Goal: Task Accomplishment & Management: Manage account settings

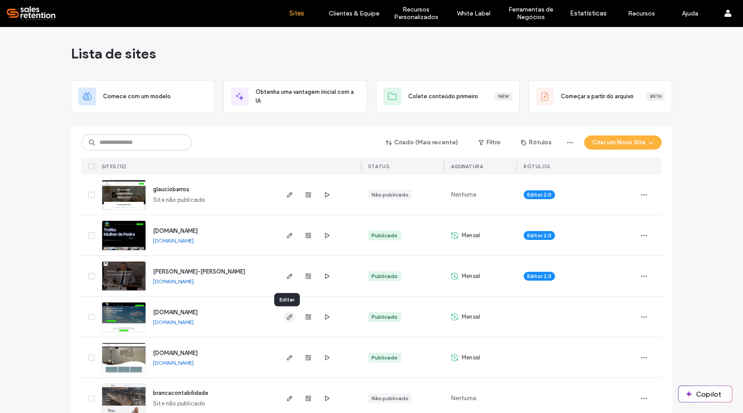
click at [288, 316] on use "button" at bounding box center [289, 316] width 5 height 5
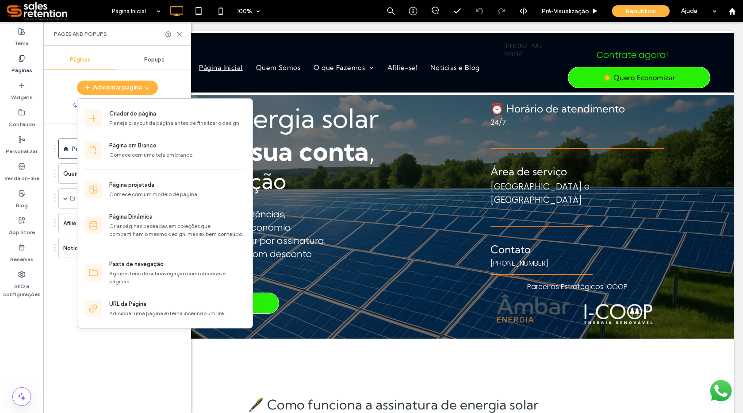
click at [61, 93] on div "Adicionar página" at bounding box center [117, 87] width 148 height 14
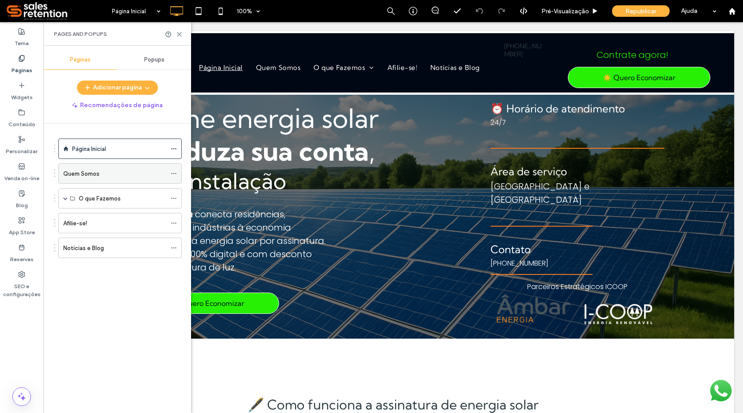
click at [122, 171] on div "Quem Somos" at bounding box center [114, 173] width 103 height 9
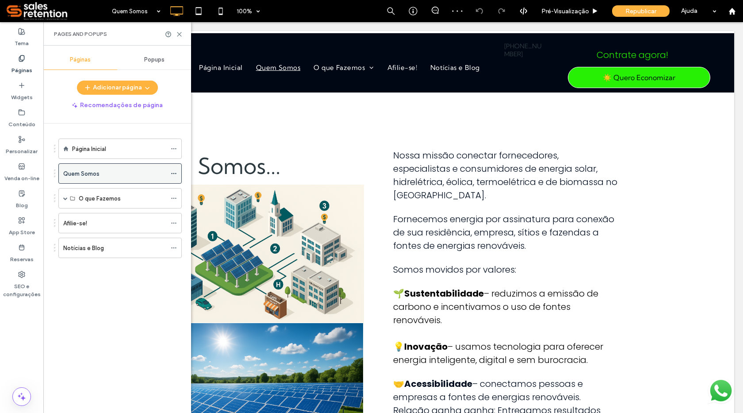
click at [175, 172] on icon at bounding box center [174, 173] width 6 height 6
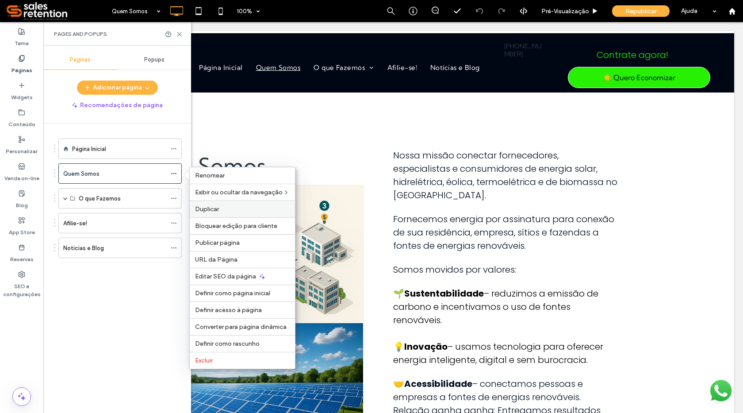
click at [210, 207] on span "Duplicar" at bounding box center [207, 209] width 24 height 8
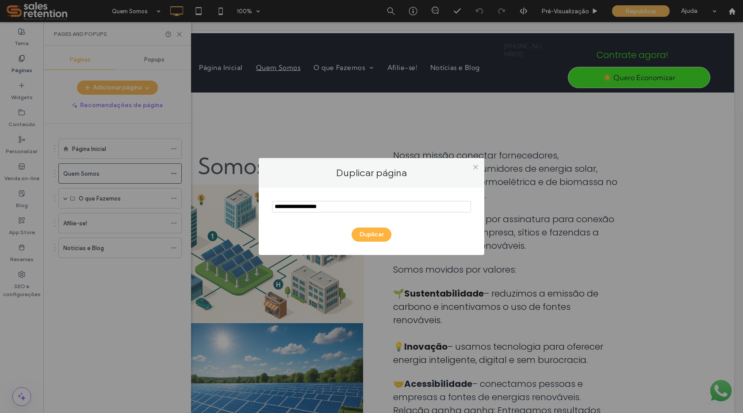
drag, startPoint x: 341, startPoint y: 206, endPoint x: 228, endPoint y: 217, distance: 114.2
click at [228, 217] on div "Duplicar página Duplicar" at bounding box center [371, 206] width 743 height 413
type input "*"
type input "**********"
click at [371, 232] on button "Duplicar" at bounding box center [372, 234] width 40 height 14
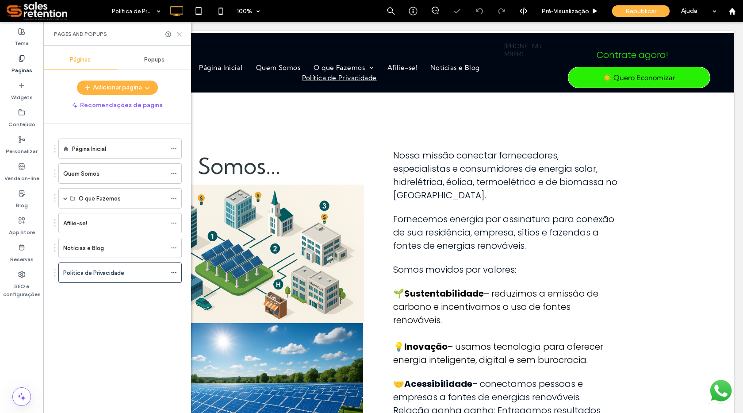
click at [182, 35] on icon at bounding box center [179, 34] width 7 height 7
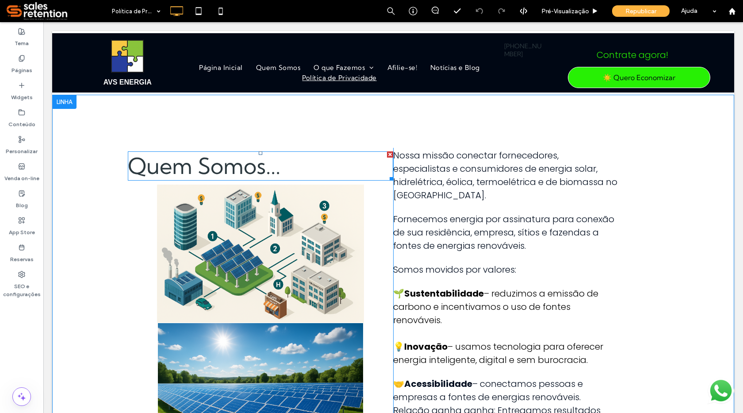
click at [153, 159] on span "Quem Somos..." at bounding box center [204, 165] width 153 height 27
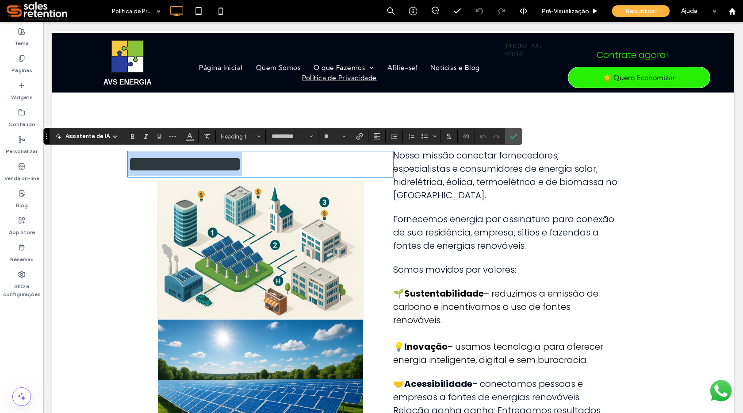
click at [147, 164] on span "**********" at bounding box center [185, 164] width 114 height 22
drag, startPoint x: 145, startPoint y: 167, endPoint x: 260, endPoint y: 164, distance: 115.5
click at [242, 164] on span "**********" at bounding box center [185, 164] width 114 height 22
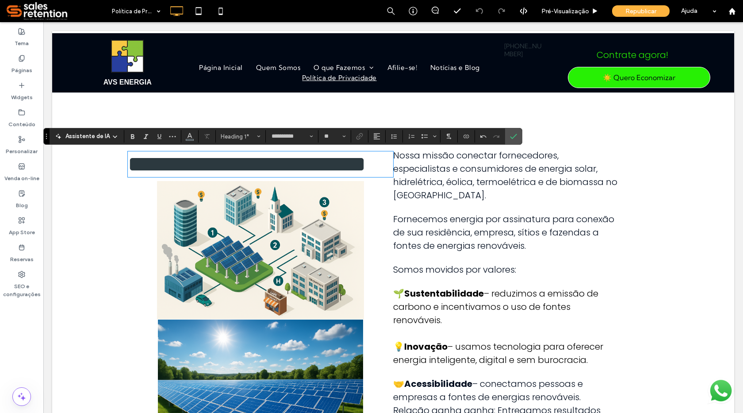
click at [143, 173] on span "**********" at bounding box center [247, 164] width 238 height 22
click at [246, 272] on img at bounding box center [260, 250] width 207 height 138
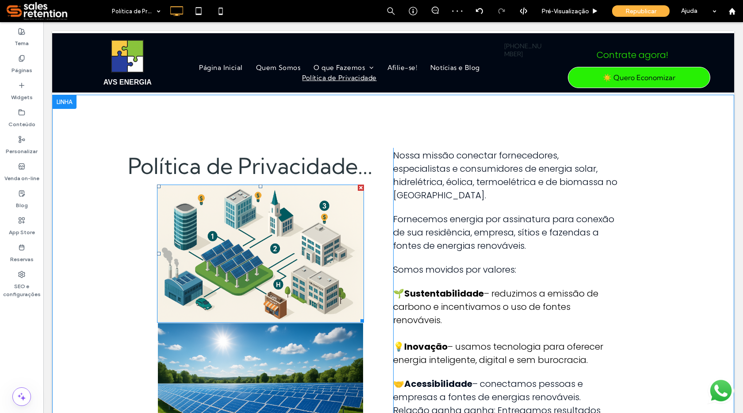
click at [260, 288] on img at bounding box center [260, 253] width 207 height 138
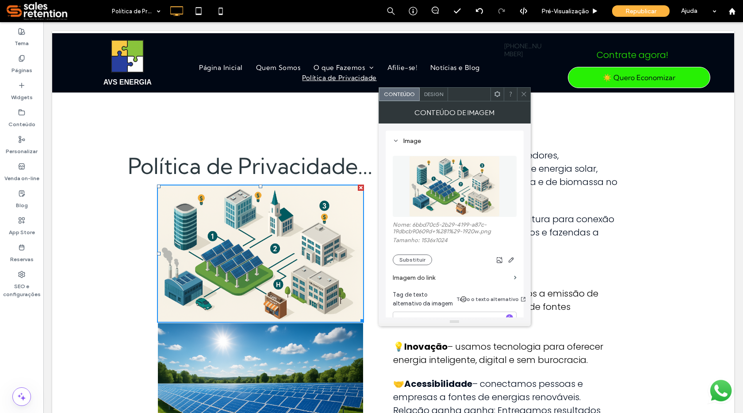
click at [306, 259] on img at bounding box center [260, 253] width 207 height 138
click at [336, 205] on img at bounding box center [260, 253] width 207 height 138
click at [302, 129] on div "Política de Privacidade... Click To Paste Nossa missão conectar fornecedores, e…" at bounding box center [393, 310] width 682 height 430
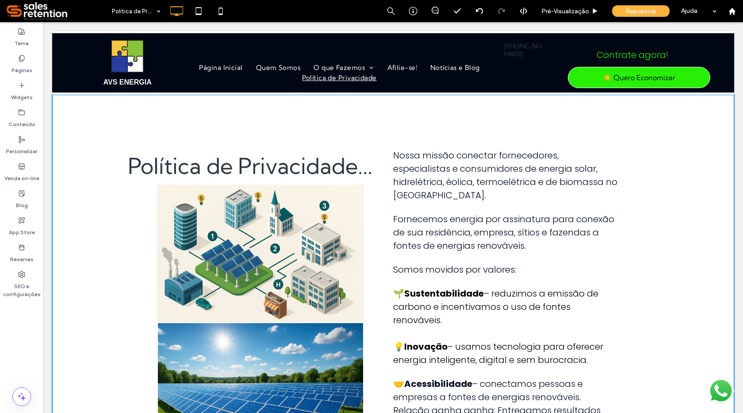
click at [298, 208] on img at bounding box center [260, 253] width 207 height 138
click at [396, 154] on span "Nossa missão conectar fornecedores, especialistas e consumidores de energia sol…" at bounding box center [505, 175] width 224 height 52
click at [405, 156] on span "Nossa missão conectar fornecedores, especialistas e consumidores de energia sol…" at bounding box center [505, 175] width 224 height 52
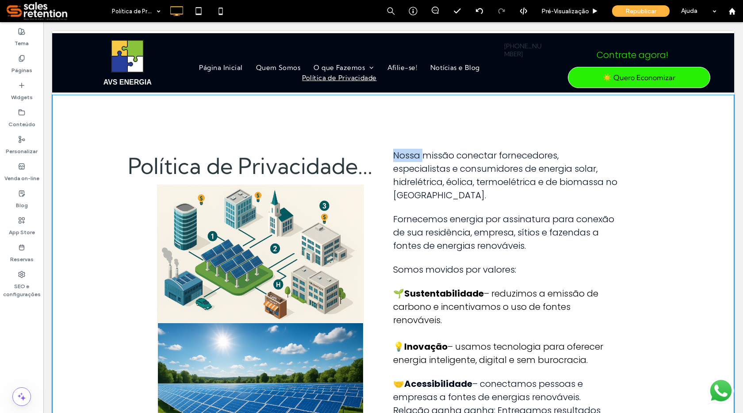
click at [405, 156] on span "Nossa missão conectar fornecedores, especialistas e consumidores de energia sol…" at bounding box center [505, 175] width 224 height 52
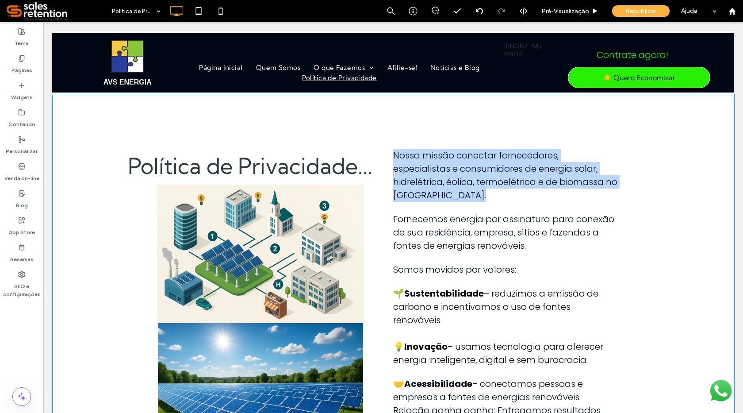
click at [405, 156] on span "Nossa missão conectar fornecedores, especialistas e consumidores de energia sol…" at bounding box center [505, 175] width 224 height 52
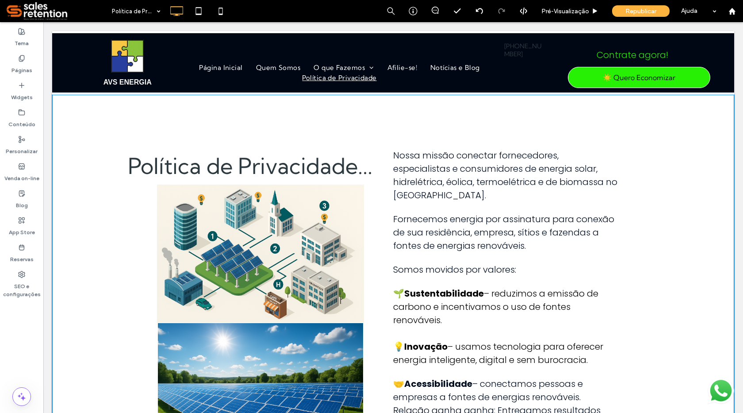
click at [389, 155] on h1 "Política de Privacidade..." at bounding box center [260, 165] width 265 height 27
click at [393, 155] on span "Nossa missão conectar fornecedores, especialistas e consumidores de energia sol…" at bounding box center [505, 175] width 224 height 52
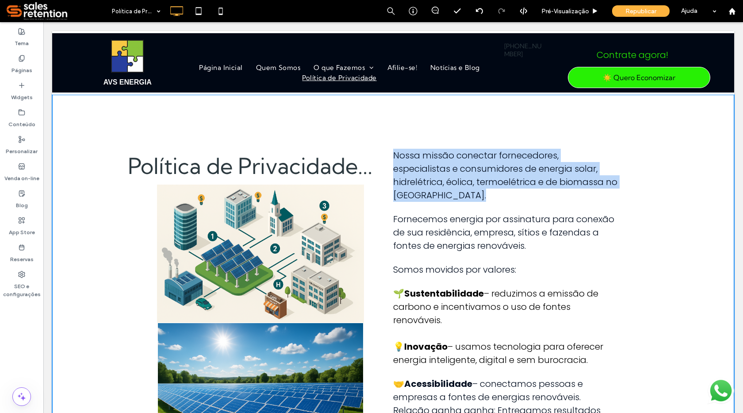
click at [393, 155] on span "Nossa missão conectar fornecedores, especialistas e consumidores de energia sol…" at bounding box center [505, 175] width 224 height 52
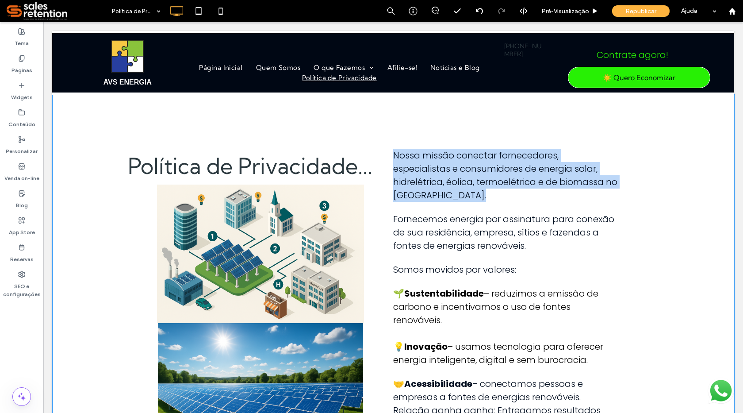
click at [393, 155] on span "Nossa missão conectar fornecedores, especialistas e consumidores de energia sol…" at bounding box center [505, 175] width 224 height 52
click at [420, 170] on span "Nossa missão conectar fornecedores, especialistas e consumidores de energia sol…" at bounding box center [505, 175] width 224 height 52
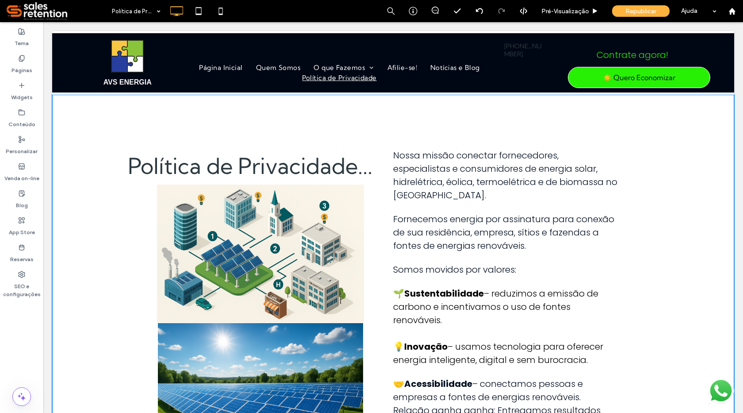
click at [427, 179] on span "Nossa missão conectar fornecedores, especialistas e consumidores de energia sol…" at bounding box center [505, 175] width 224 height 52
click at [396, 158] on span "Nossa missão conectar fornecedores, especialistas e consumidores de energia sol…" at bounding box center [505, 175] width 224 height 52
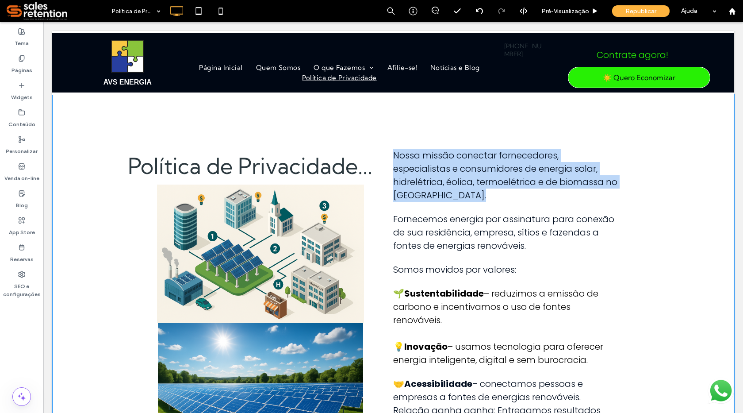
click at [396, 158] on span "Nossa missão conectar fornecedores, especialistas e consumidores de energia sol…" at bounding box center [505, 175] width 224 height 52
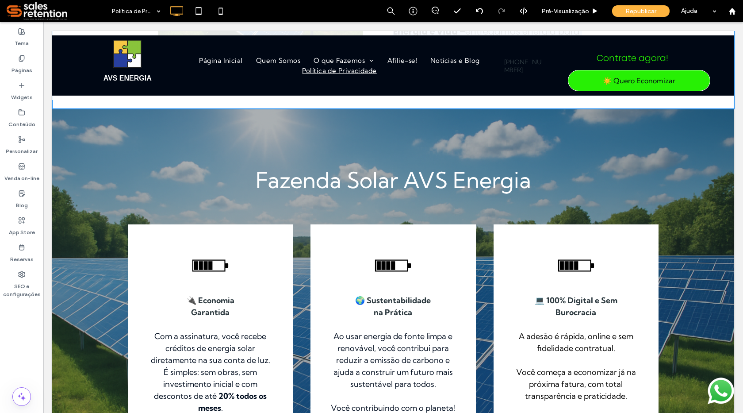
scroll to position [73, 0]
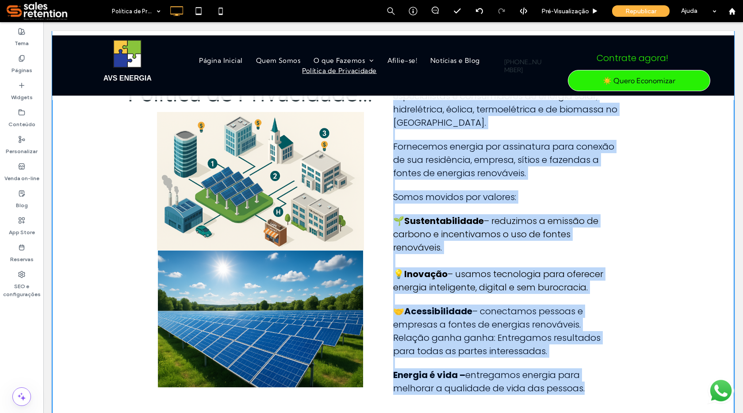
click at [579, 196] on p "Somos movidos por valores:" at bounding box center [505, 196] width 224 height 13
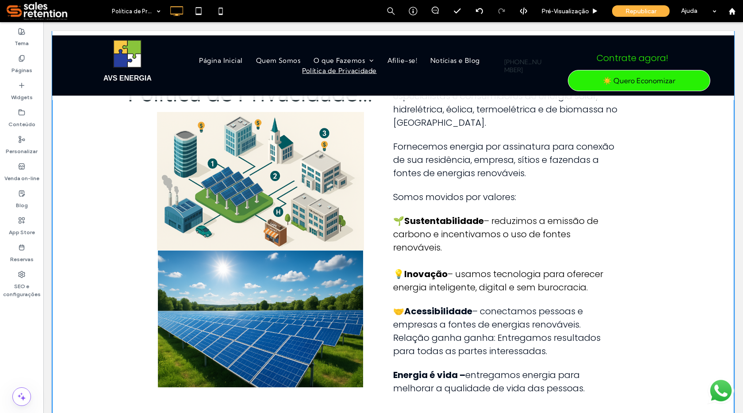
click at [433, 131] on p at bounding box center [505, 134] width 224 height 11
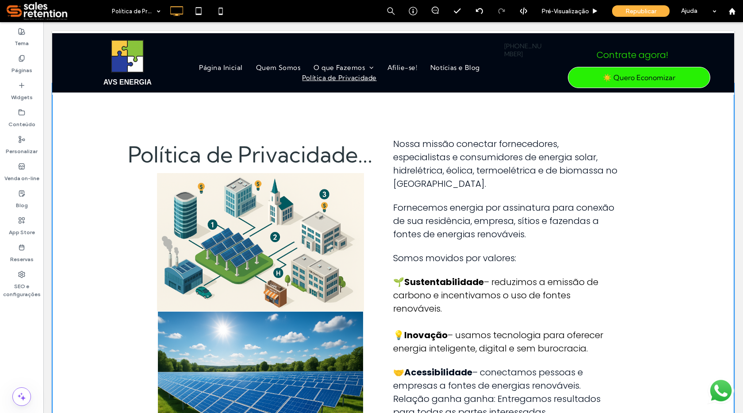
scroll to position [0, 0]
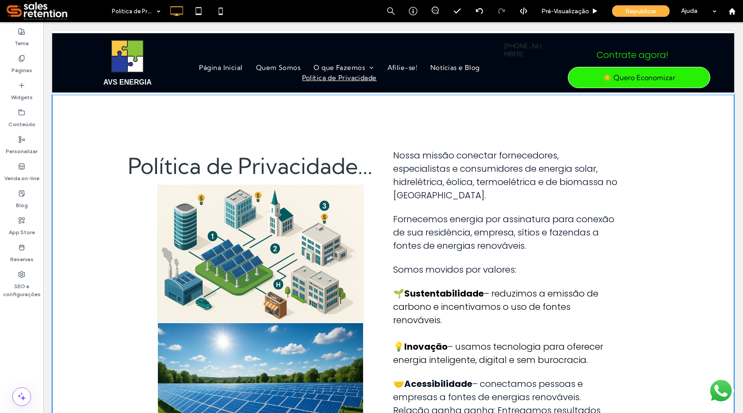
click at [395, 157] on span "Nossa missão conectar fornecedores, especialistas e consumidores de energia sol…" at bounding box center [505, 175] width 224 height 52
click at [583, 12] on span "Pré-Visualizaçāo" at bounding box center [565, 12] width 48 height 8
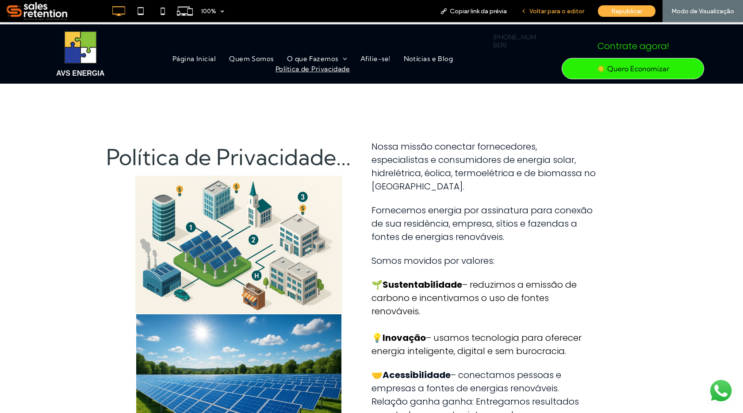
click at [562, 13] on span "Voltar para o editor" at bounding box center [556, 12] width 55 height 8
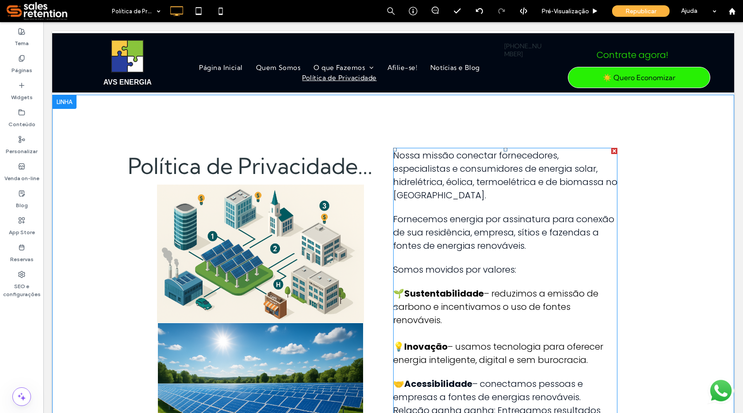
click at [411, 162] on p "Nossa missão conectar fornecedores, especialistas e consumidores de energia sol…" at bounding box center [505, 175] width 224 height 53
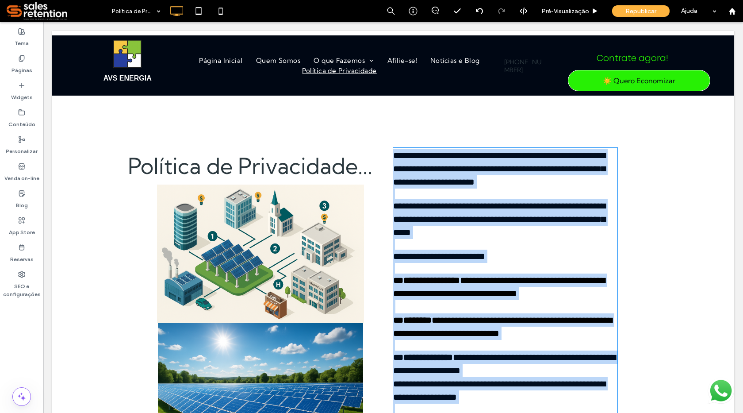
scroll to position [91, 0]
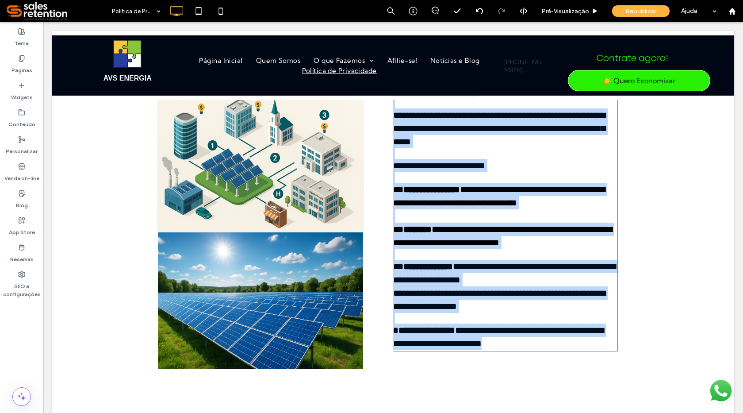
type input "*******"
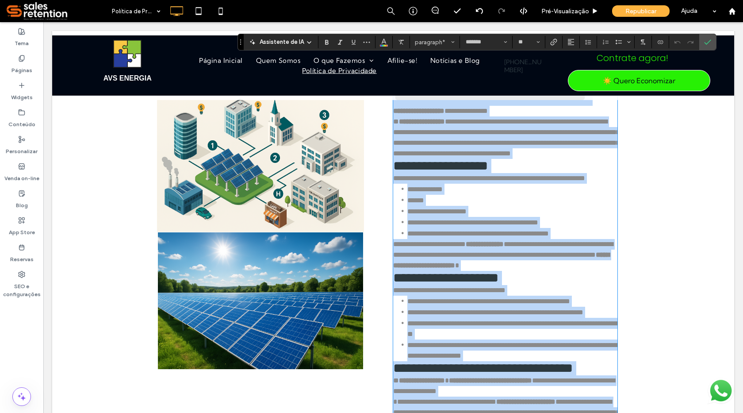
type input "**"
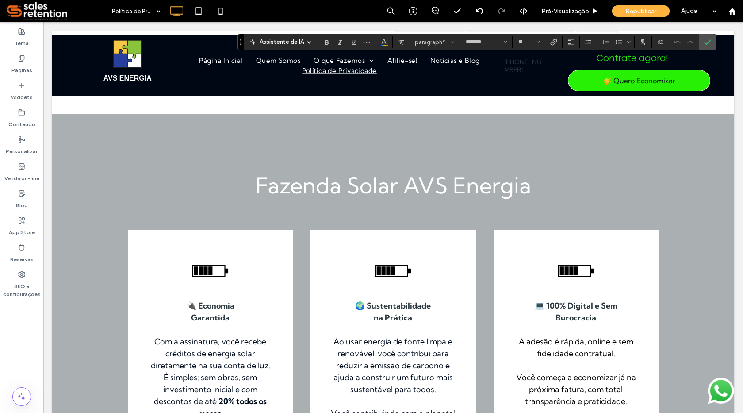
scroll to position [0, 0]
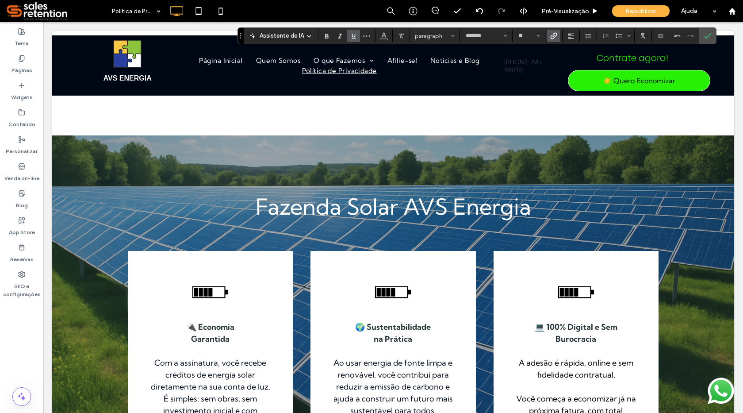
drag, startPoint x: 459, startPoint y: 214, endPoint x: 432, endPoint y: 215, distance: 27.0
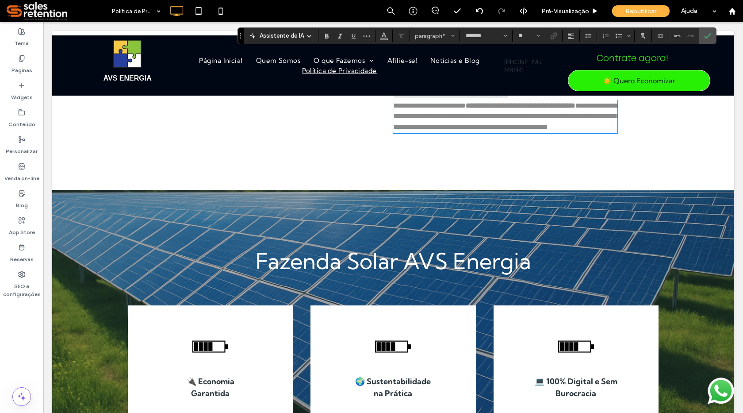
scroll to position [769, 0]
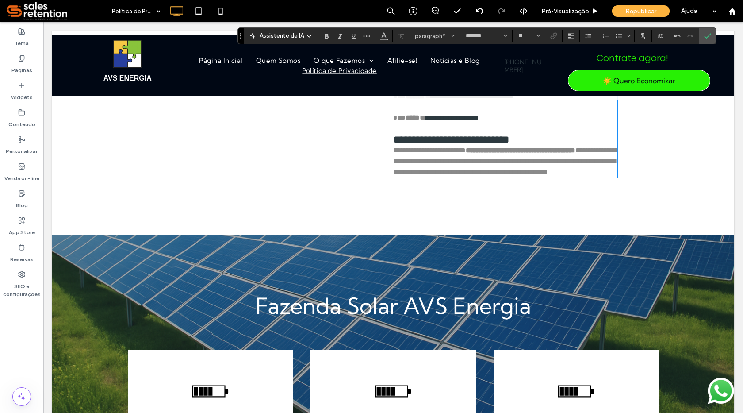
click at [516, 45] on p "**********" at bounding box center [505, 29] width 224 height 32
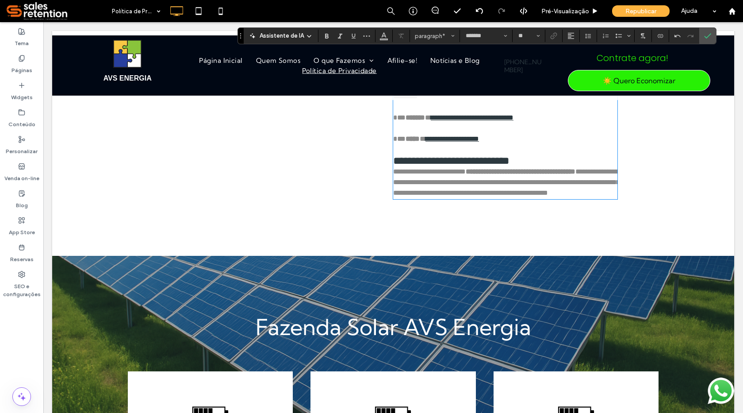
scroll to position [725, 0]
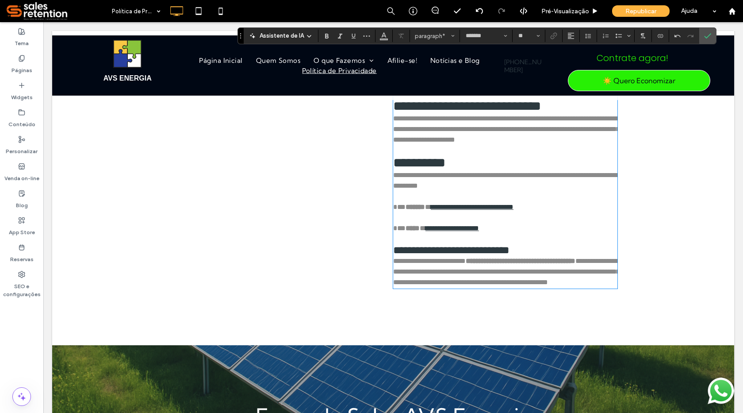
scroll to position [681, 0]
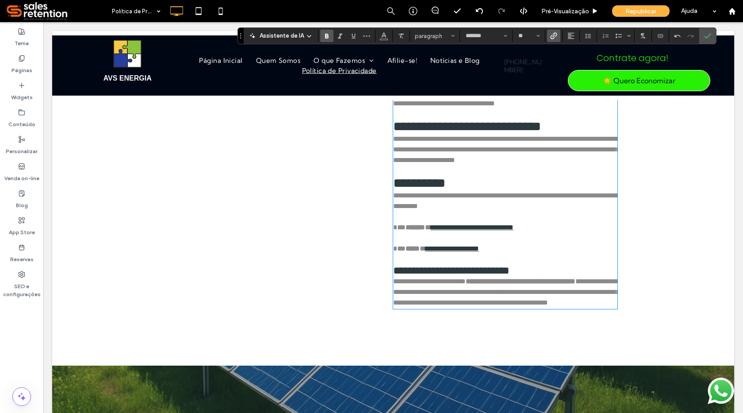
drag, startPoint x: 417, startPoint y: 153, endPoint x: 390, endPoint y: 155, distance: 26.6
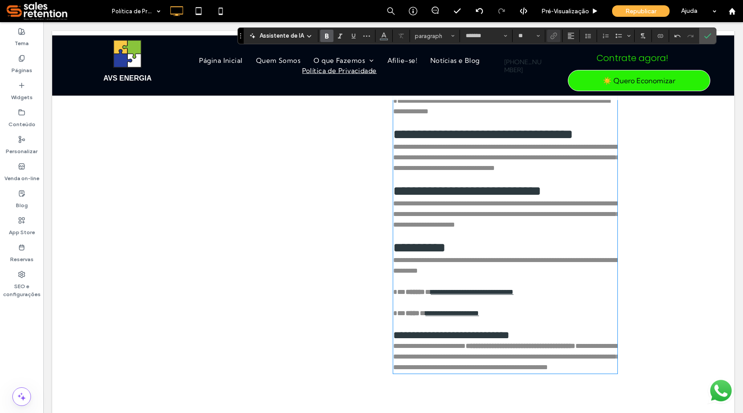
scroll to position [592, 0]
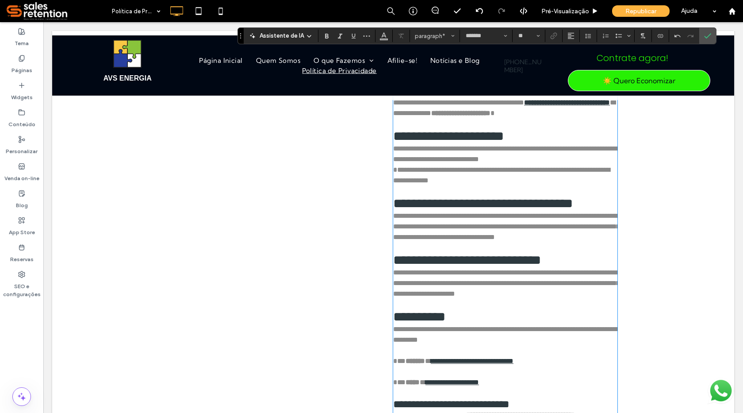
scroll to position [548, 0]
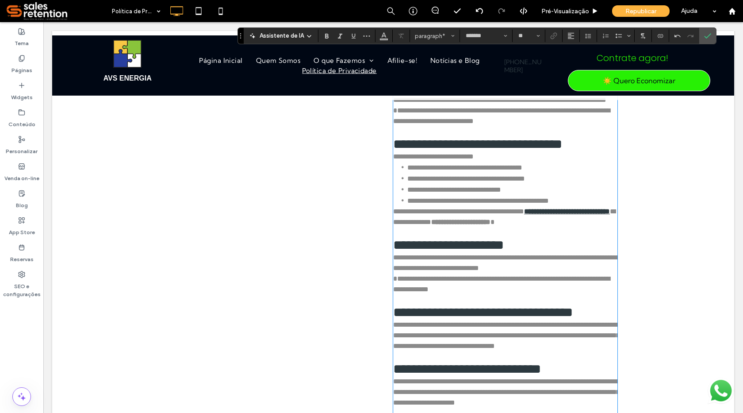
scroll to position [415, 0]
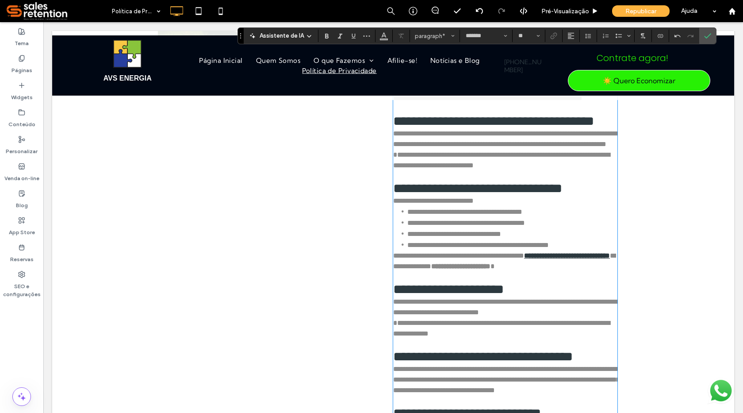
click at [597, 36] on li "**********" at bounding box center [512, 26] width 210 height 22
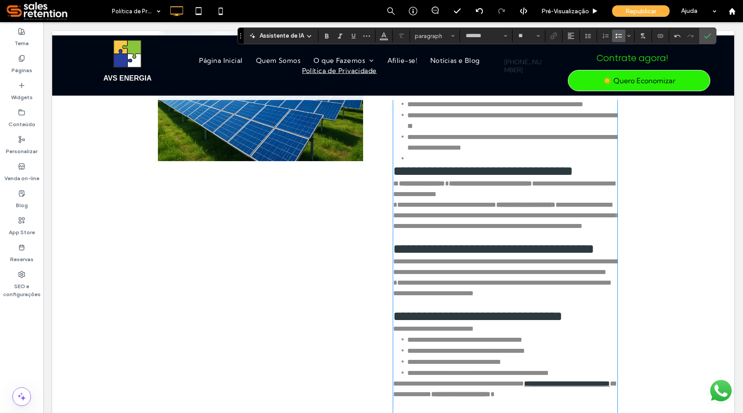
scroll to position [283, 0]
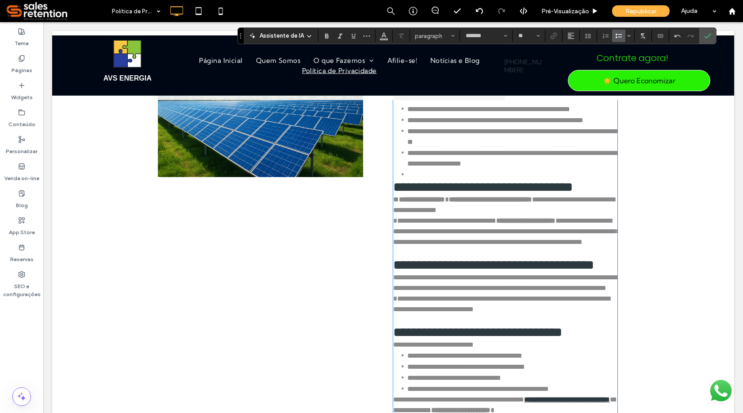
click at [482, 79] on p "**********" at bounding box center [505, 63] width 224 height 32
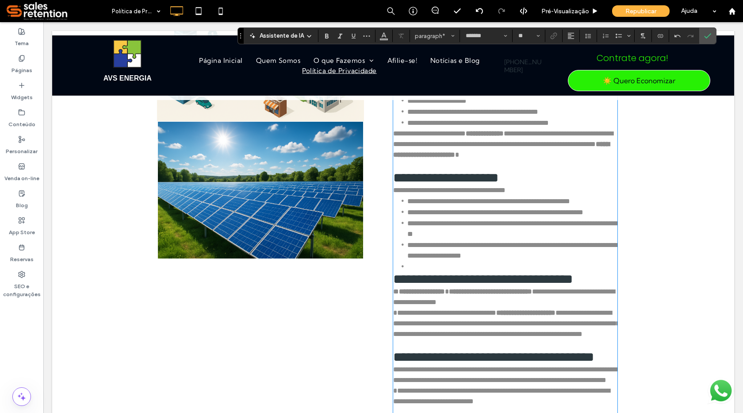
scroll to position [194, 0]
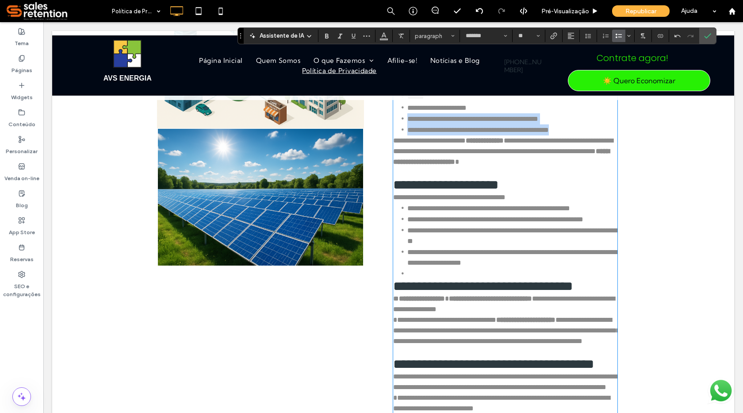
drag, startPoint x: 397, startPoint y: 188, endPoint x: 608, endPoint y: 198, distance: 211.6
click at [608, 135] on ul "**********" at bounding box center [505, 107] width 224 height 55
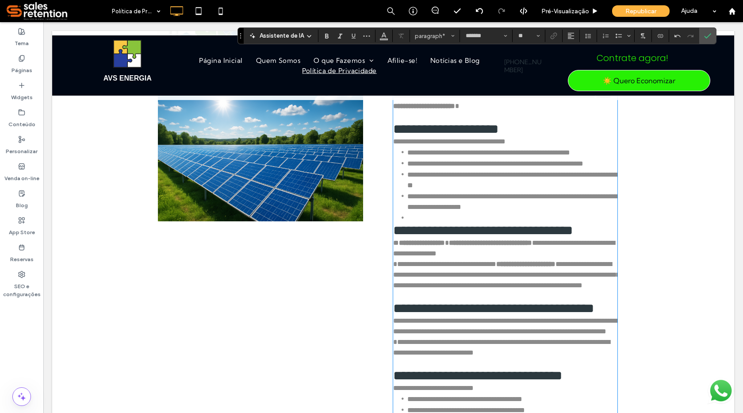
scroll to position [283, 0]
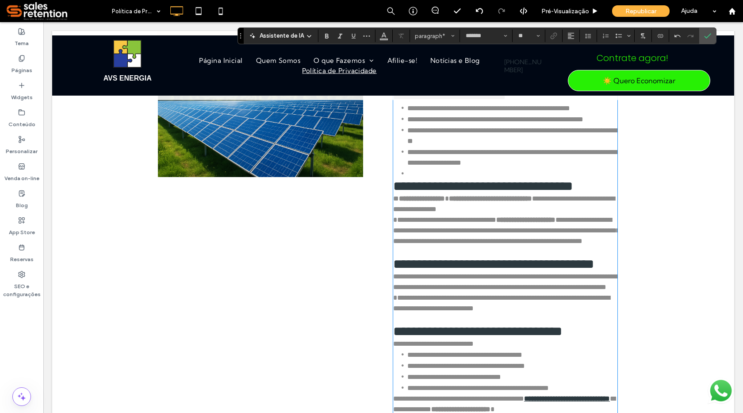
click at [424, 179] on li at bounding box center [512, 173] width 210 height 11
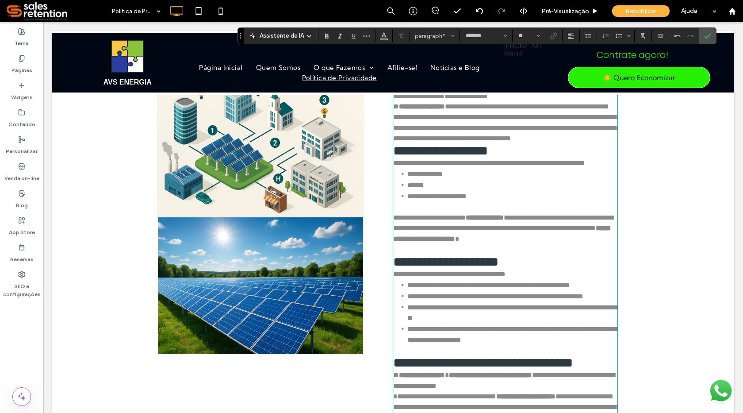
scroll to position [0, 0]
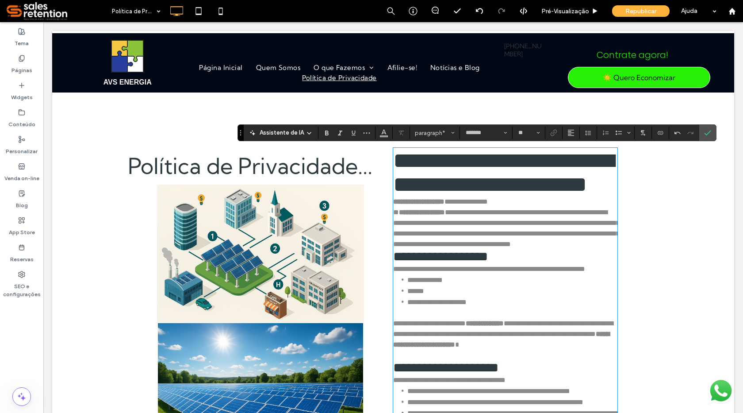
click at [348, 247] on img at bounding box center [260, 253] width 207 height 138
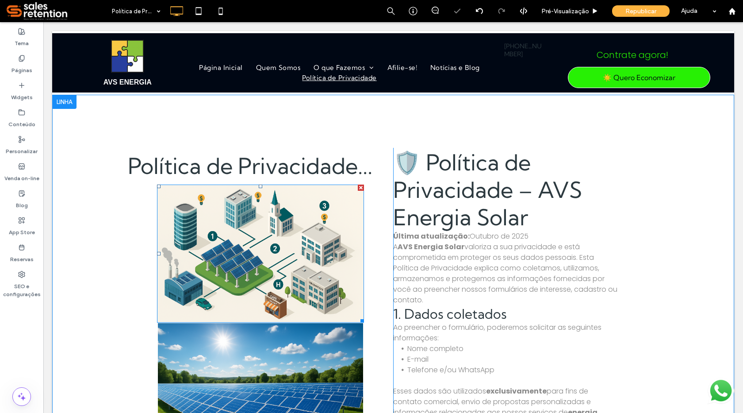
click at [358, 188] on div at bounding box center [361, 187] width 6 height 6
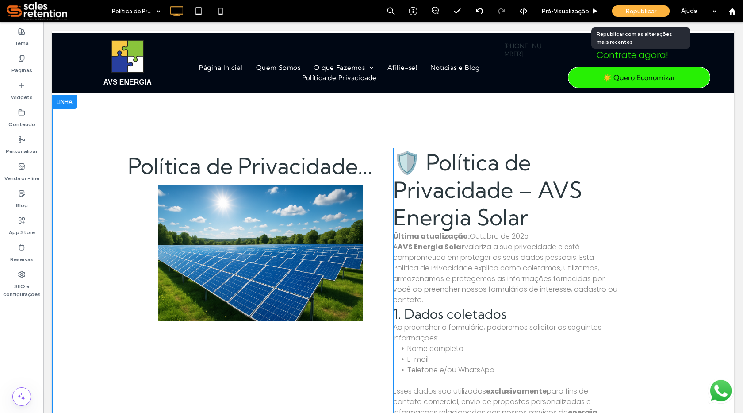
click at [650, 11] on span "Republicar" at bounding box center [640, 12] width 31 height 8
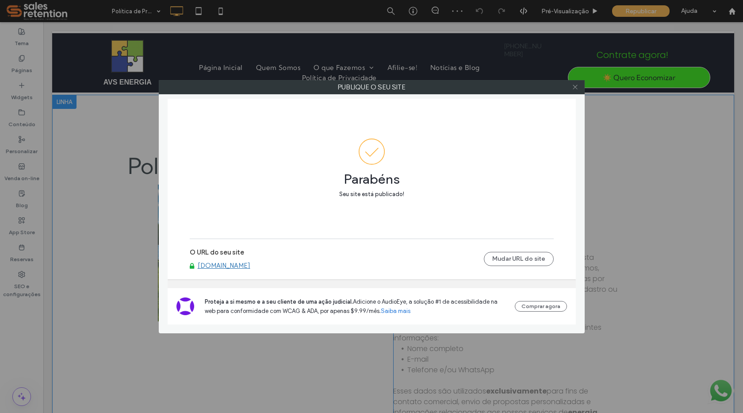
click at [576, 87] on icon at bounding box center [575, 87] width 7 height 7
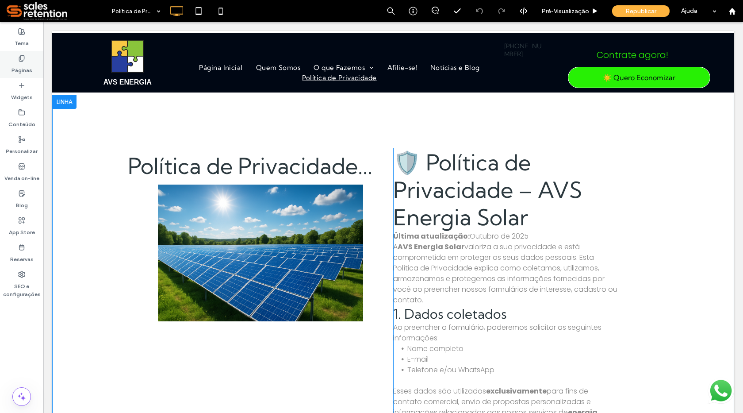
click at [23, 68] on label "Páginas" at bounding box center [21, 68] width 21 height 12
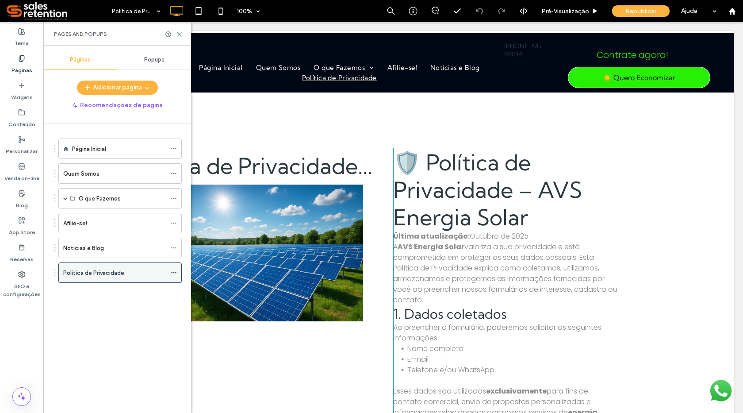
click at [178, 275] on div at bounding box center [176, 272] width 11 height 13
click at [174, 273] on use at bounding box center [173, 272] width 5 height 1
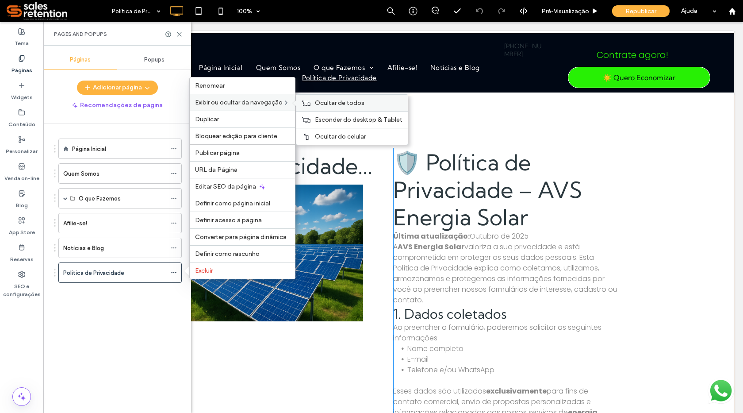
click at [320, 103] on span "Ocultar de todos" at bounding box center [340, 103] width 50 height 8
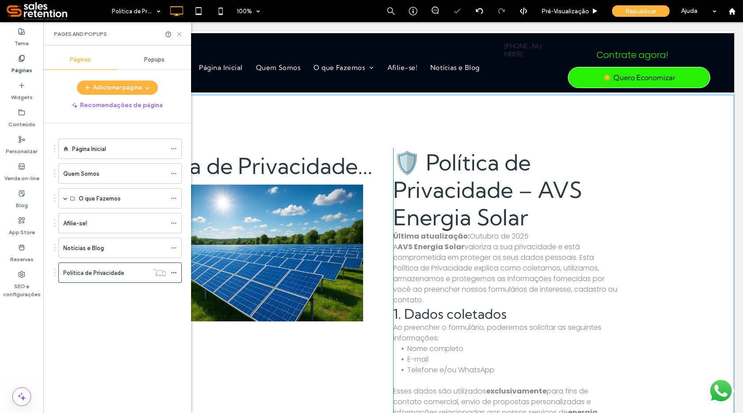
click at [179, 35] on icon at bounding box center [179, 34] width 7 height 7
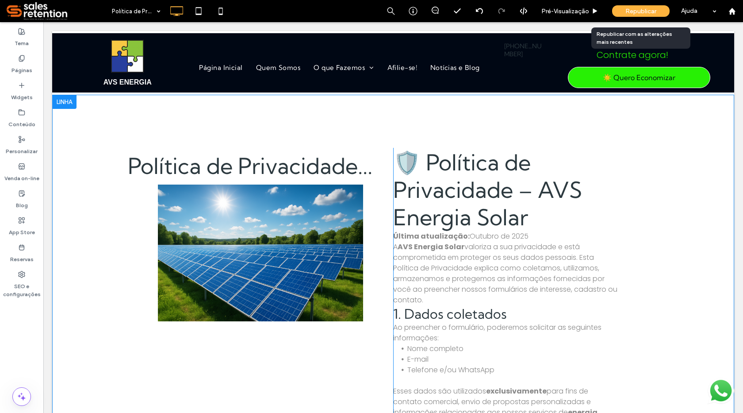
click at [632, 9] on span "Republicar" at bounding box center [640, 12] width 31 height 8
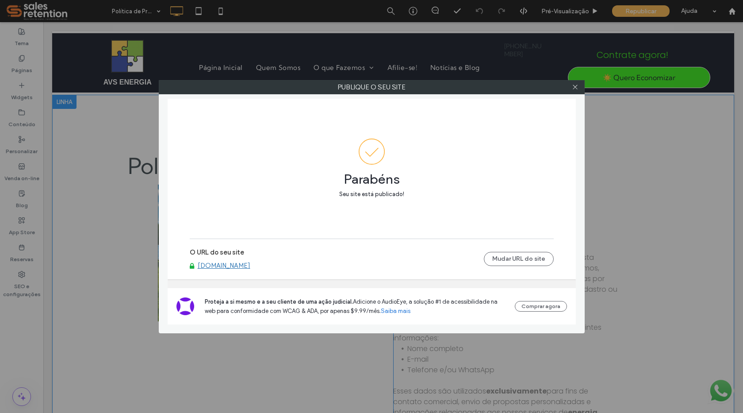
click at [250, 265] on link "[DOMAIN_NAME]" at bounding box center [224, 265] width 53 height 8
